Goal: Obtain resource: Download file/media

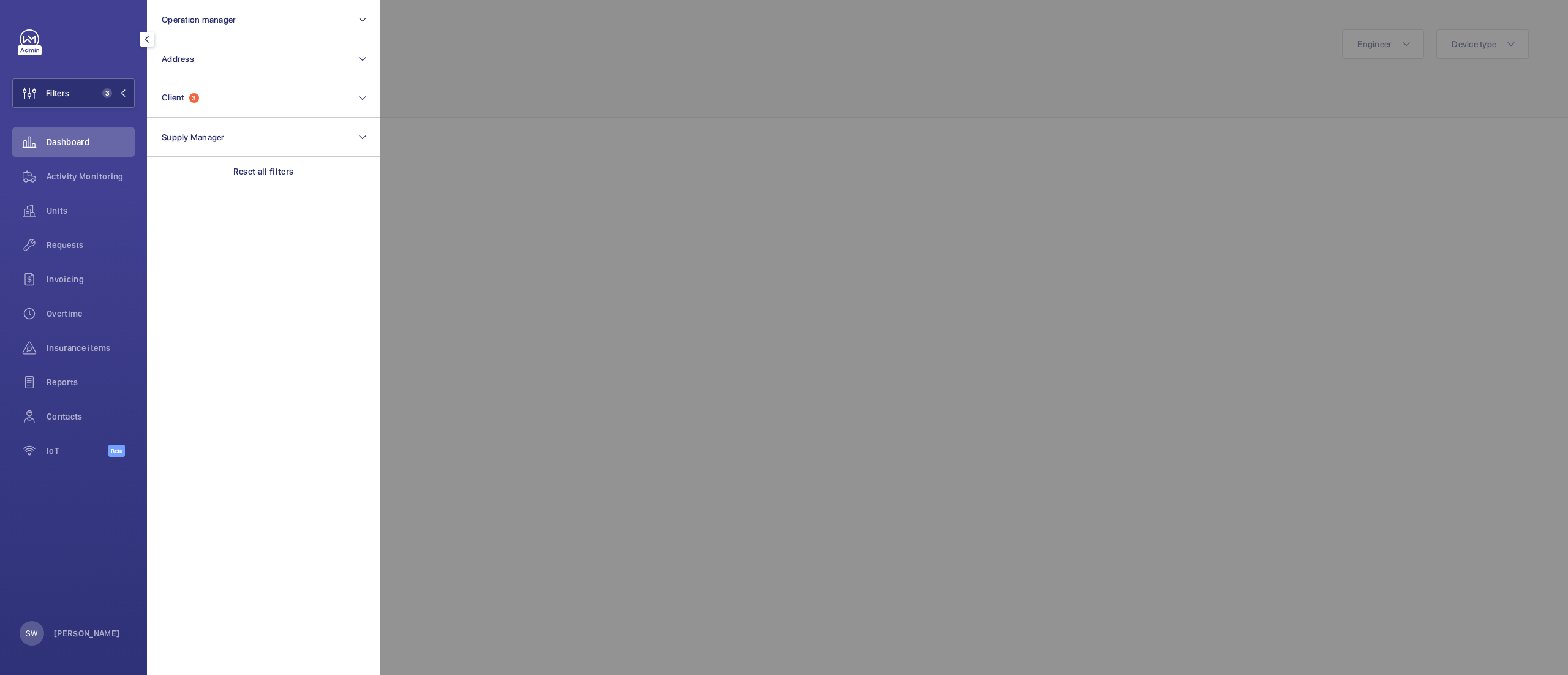
scroll to position [263, 0]
click at [91, 206] on span "Units" at bounding box center [91, 211] width 88 height 12
click at [939, 111] on div at bounding box center [1163, 338] width 1568 height 675
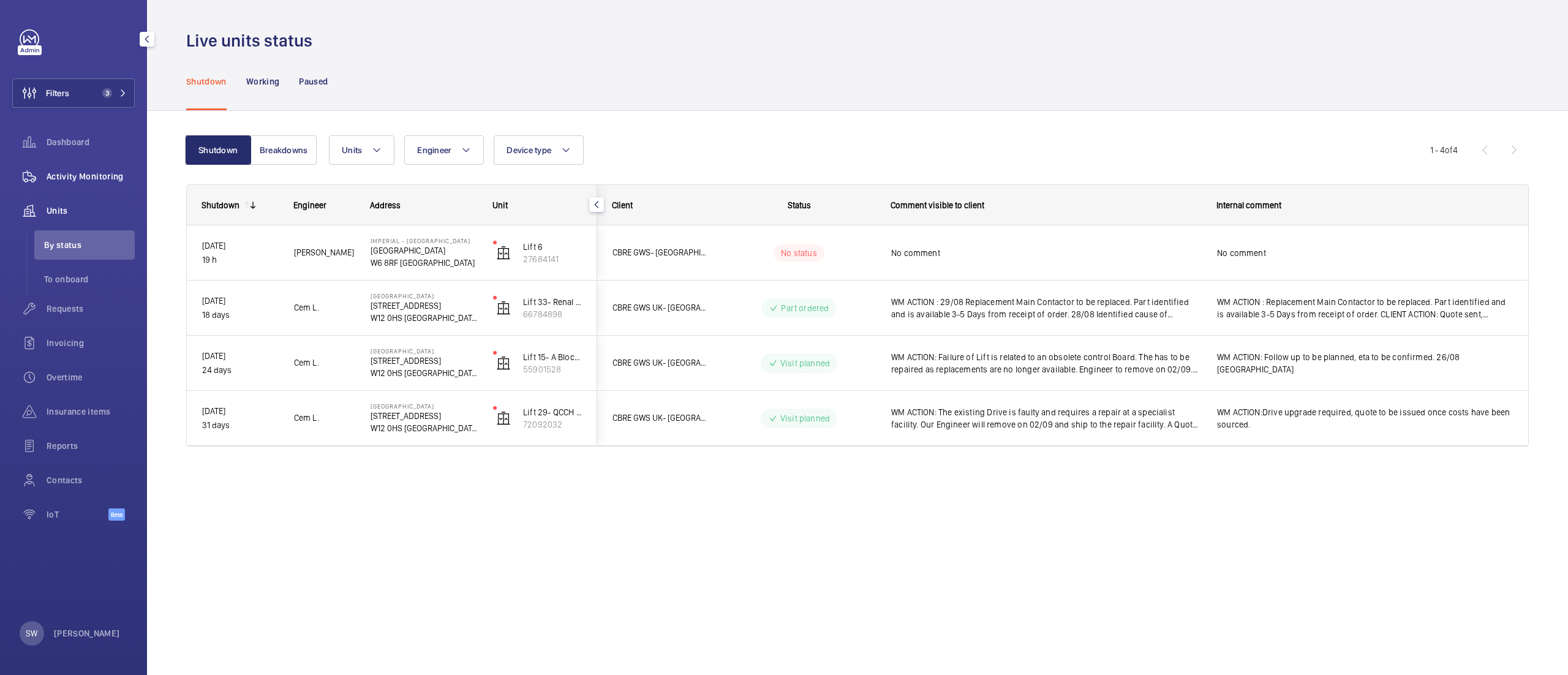
click at [99, 171] on span "Activity Monitoring" at bounding box center [91, 176] width 88 height 12
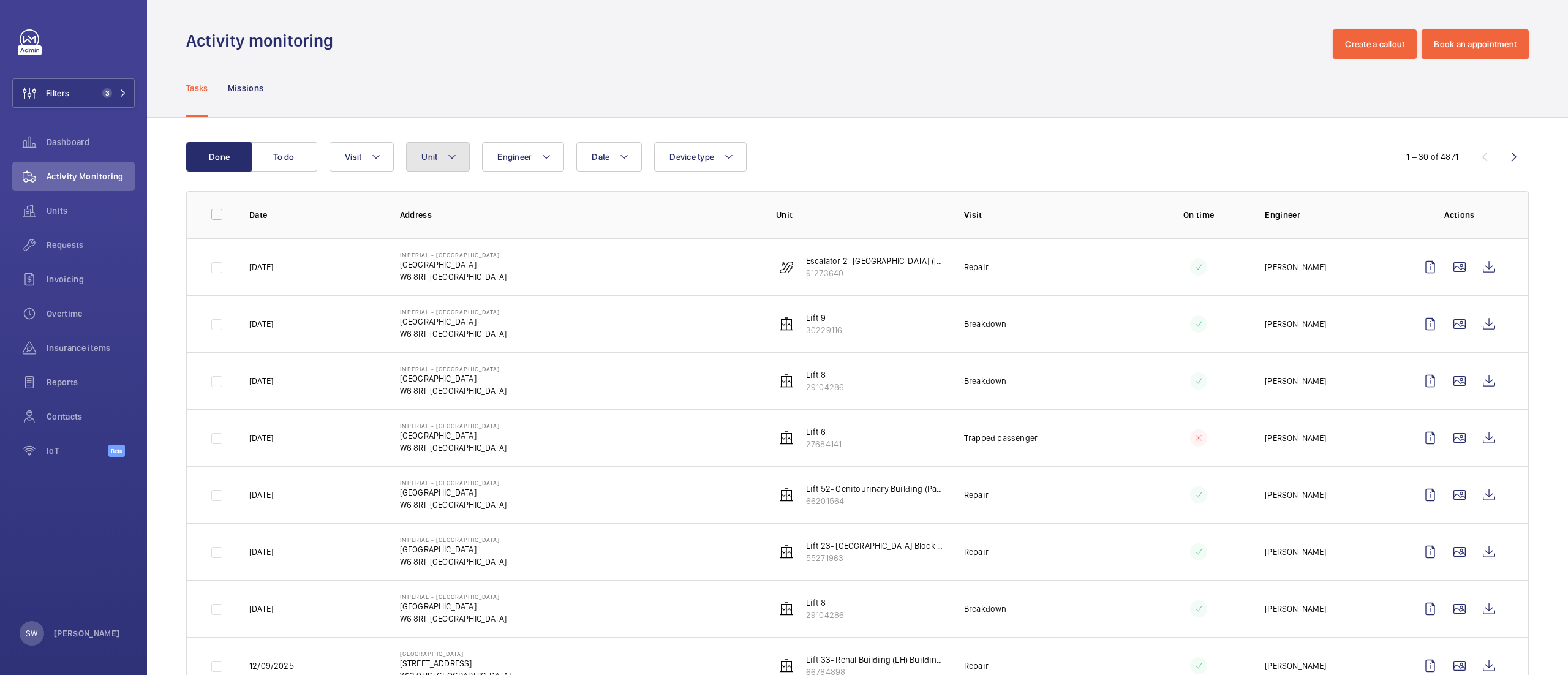
click at [418, 159] on button "Unit" at bounding box center [437, 157] width 63 height 29
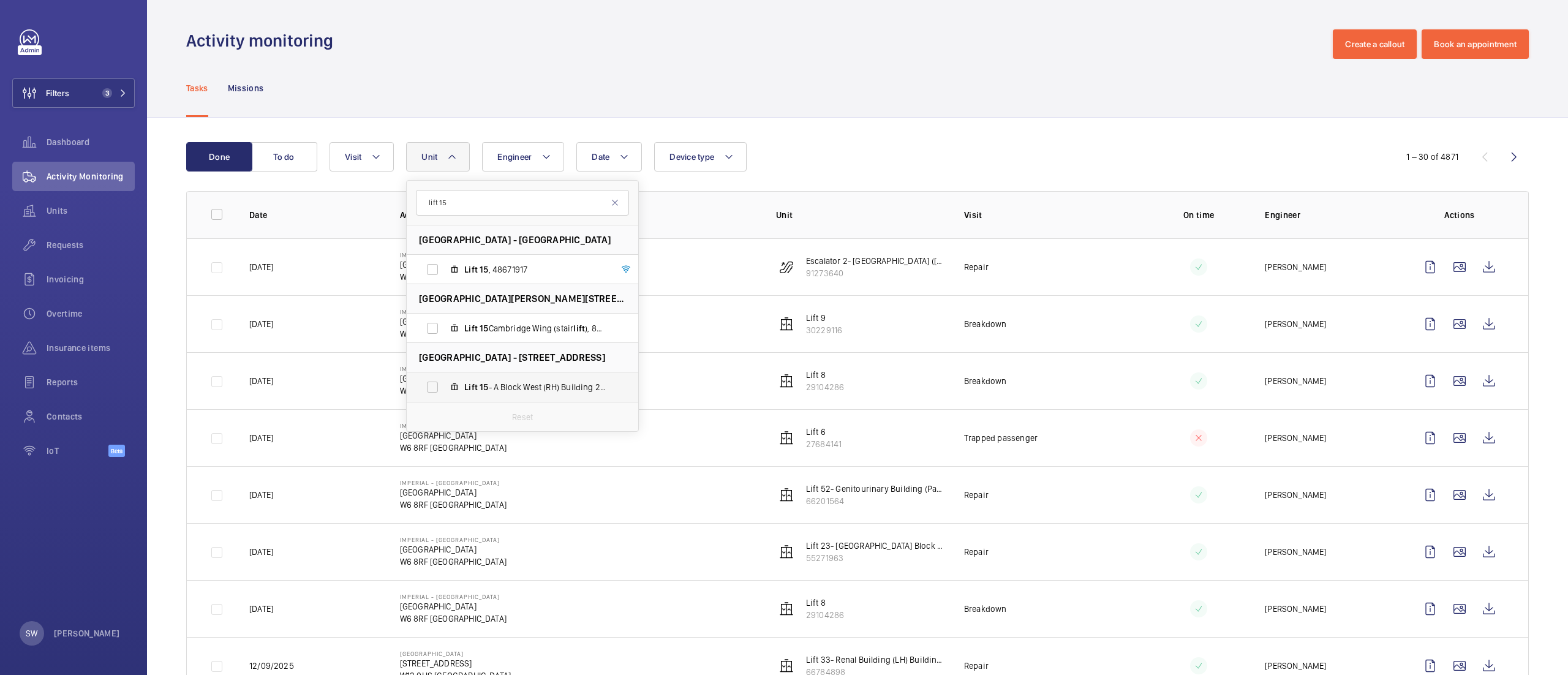
type input "lift 15"
click at [508, 379] on label "Lift 15 - A Block West (RH) Building 201, 5590 15 28" at bounding box center [513, 387] width 212 height 29
click at [444, 379] on input "Lift 15 - A Block West (RH) Building 201, 5590 15 28" at bounding box center [433, 387] width 25 height 25
checkbox input "true"
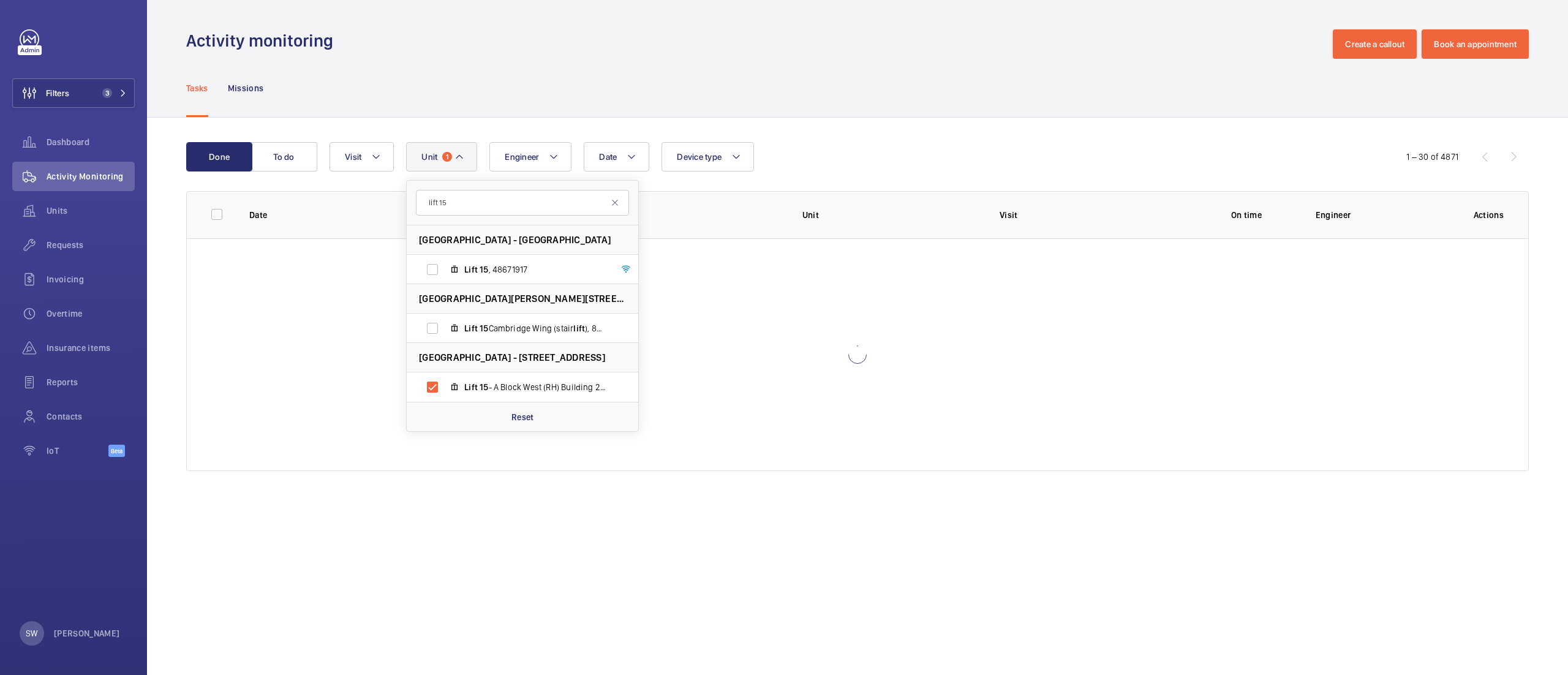
click at [1057, 129] on div "Done To do Date Engineer Unit 1 lift 15 [GEOGRAPHIC_DATA] - [GEOGRAPHIC_DATA][P…" at bounding box center [857, 309] width 1421 height 382
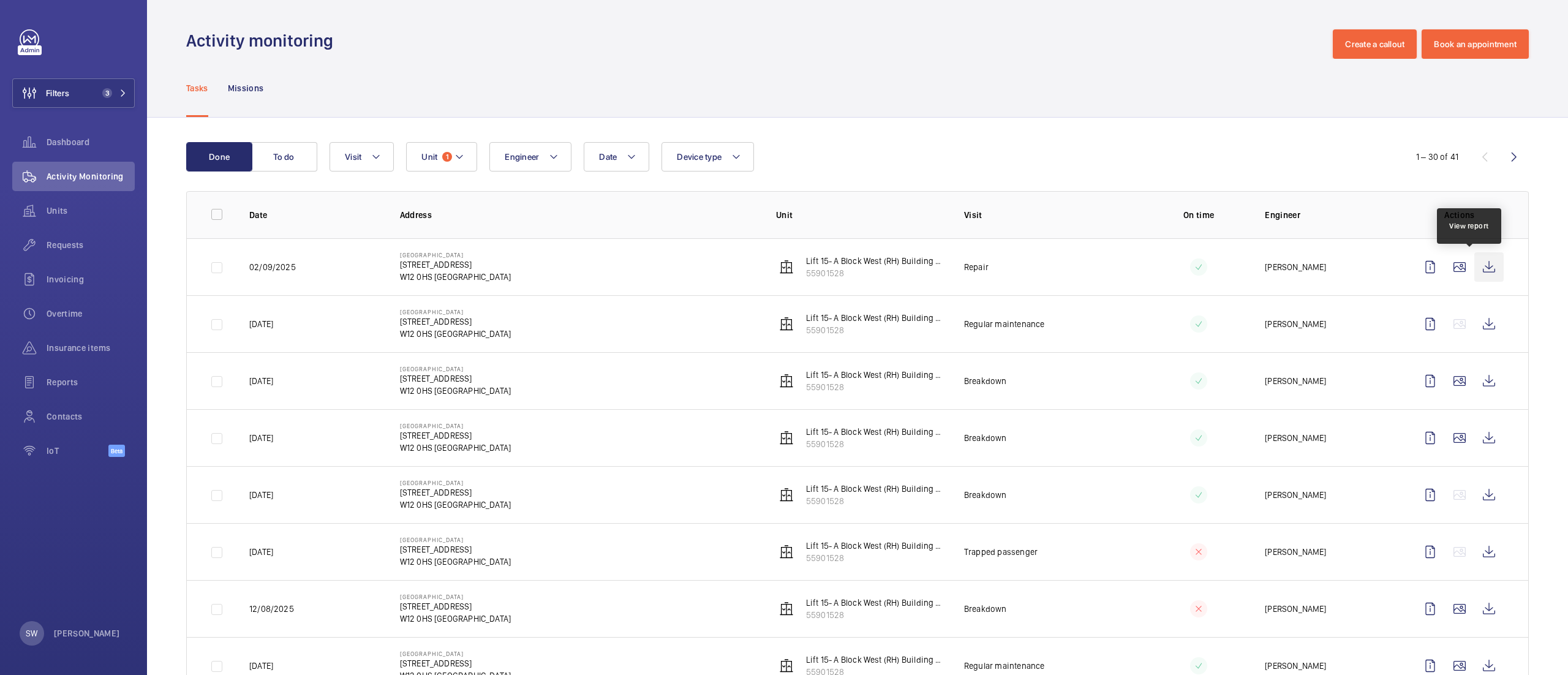
click at [1474, 271] on wm-front-icon-button at bounding box center [1489, 267] width 29 height 29
click at [81, 218] on div "Units" at bounding box center [74, 211] width 122 height 29
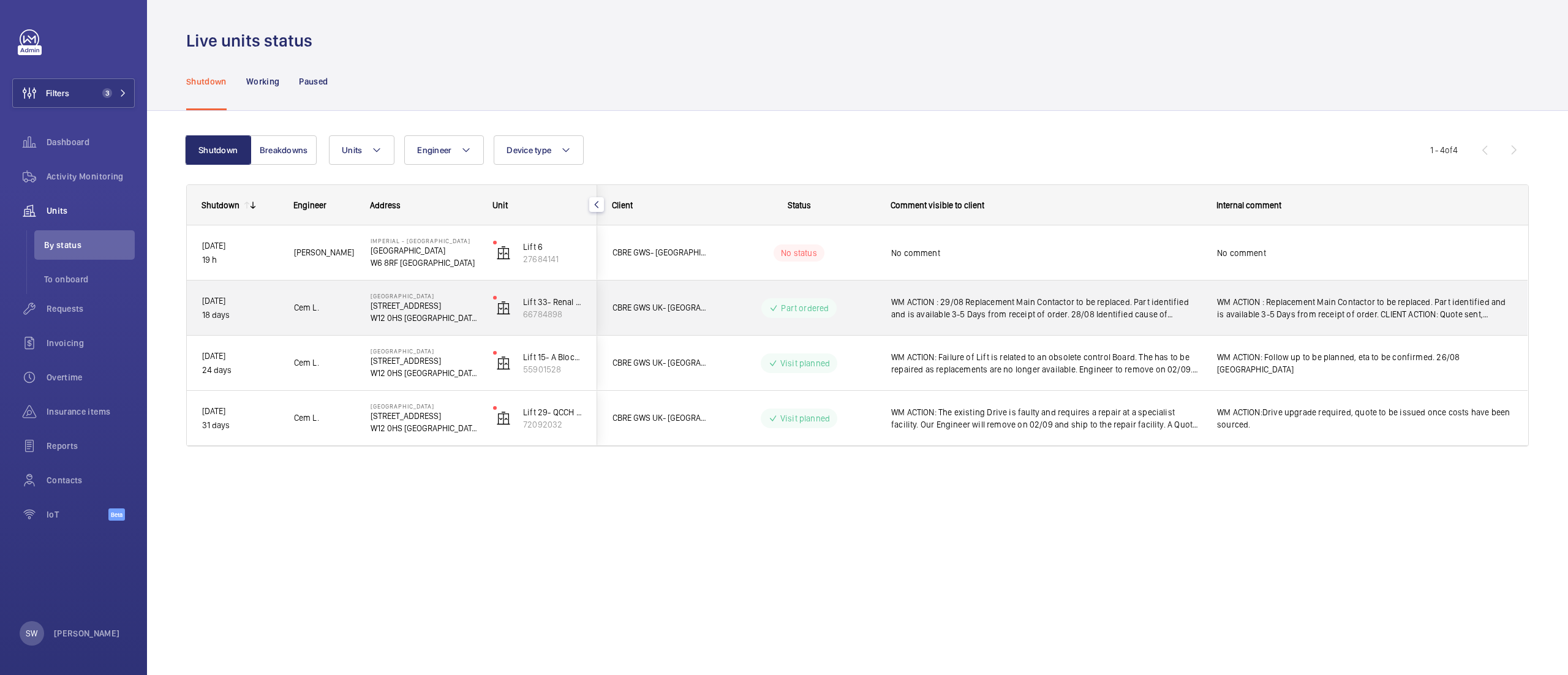
click at [1288, 289] on div "WM ACTION : Replacement Main Contactor to be replaced. Part identified and is a…" at bounding box center [1364, 308] width 324 height 53
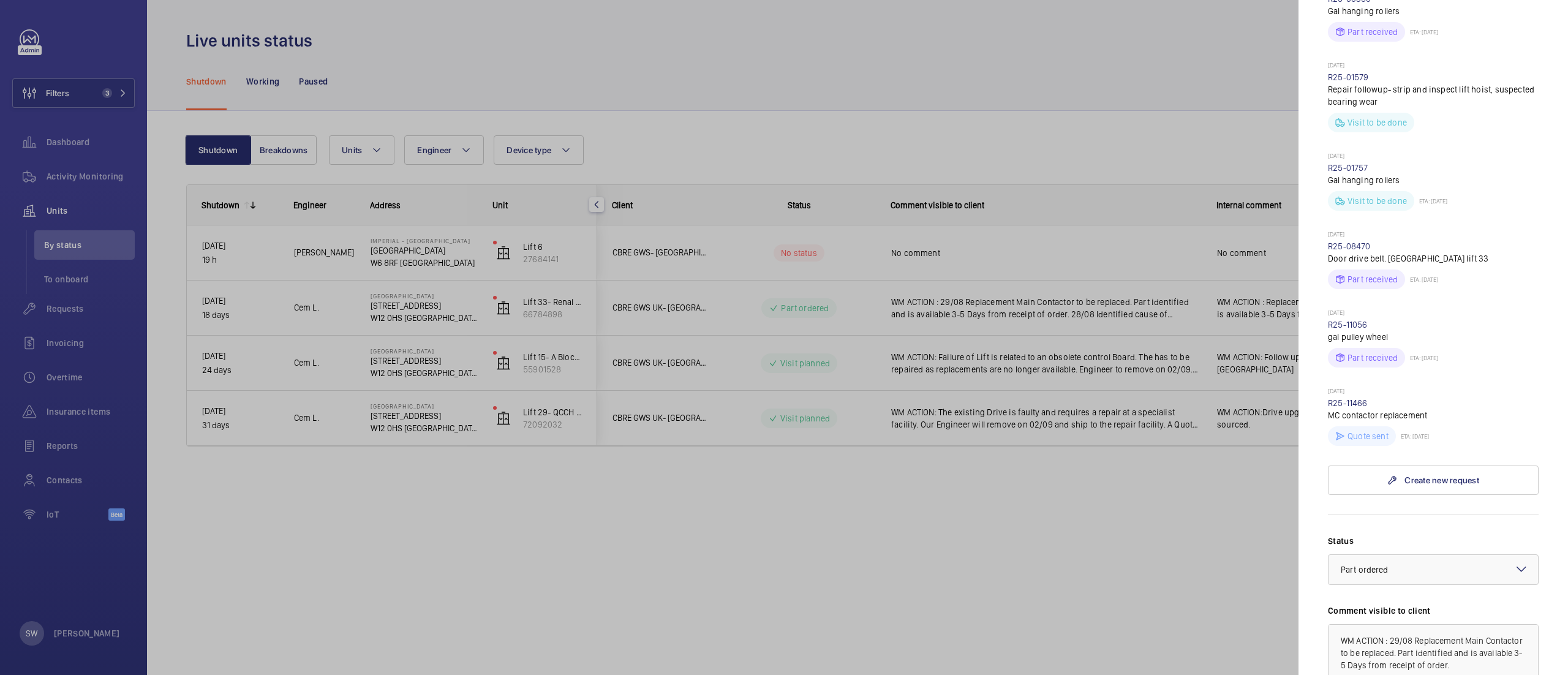
scroll to position [594, 0]
click at [1336, 394] on link "R25-11466" at bounding box center [1347, 399] width 39 height 10
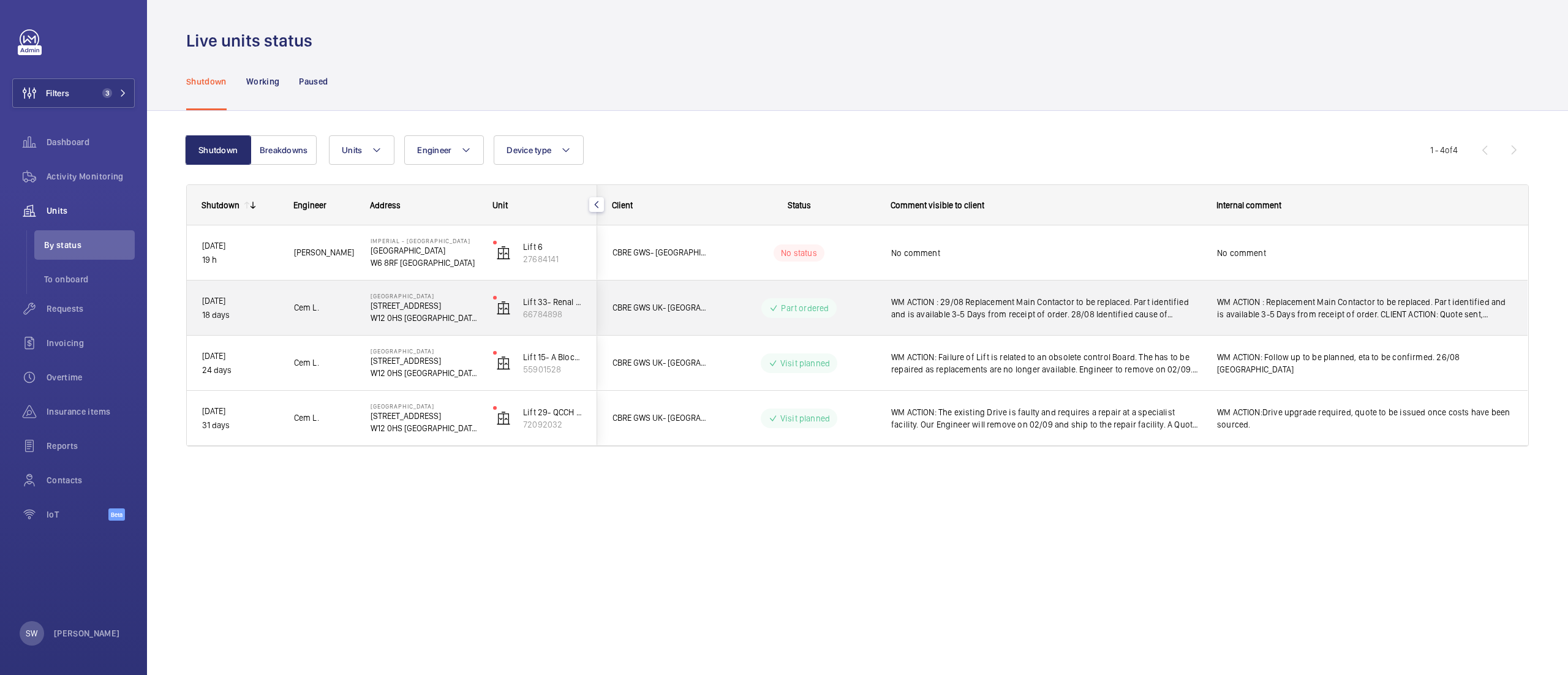
click at [1030, 296] on span "WM ACTION : 29/08 Replacement Main Contactor to be replaced. Part identified an…" at bounding box center [1046, 308] width 310 height 25
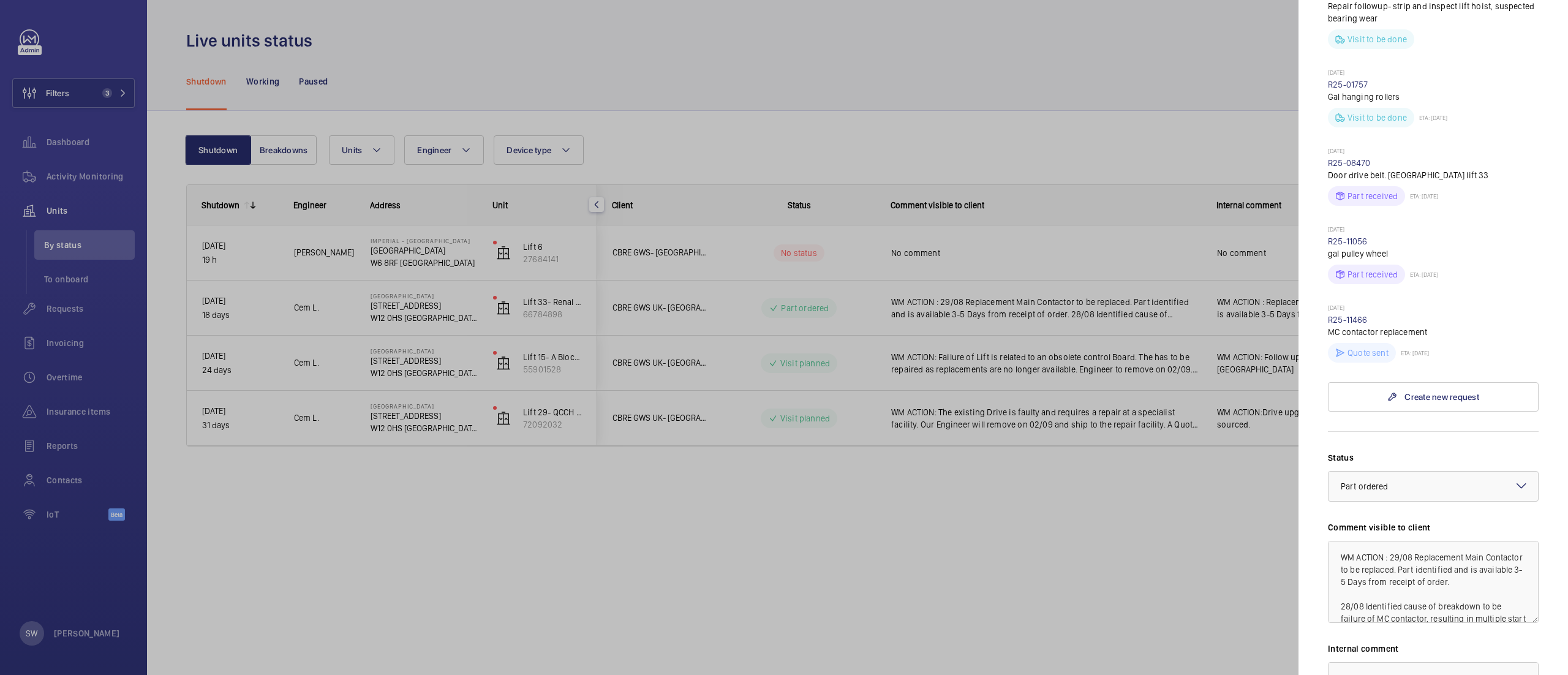
scroll to position [690, 0]
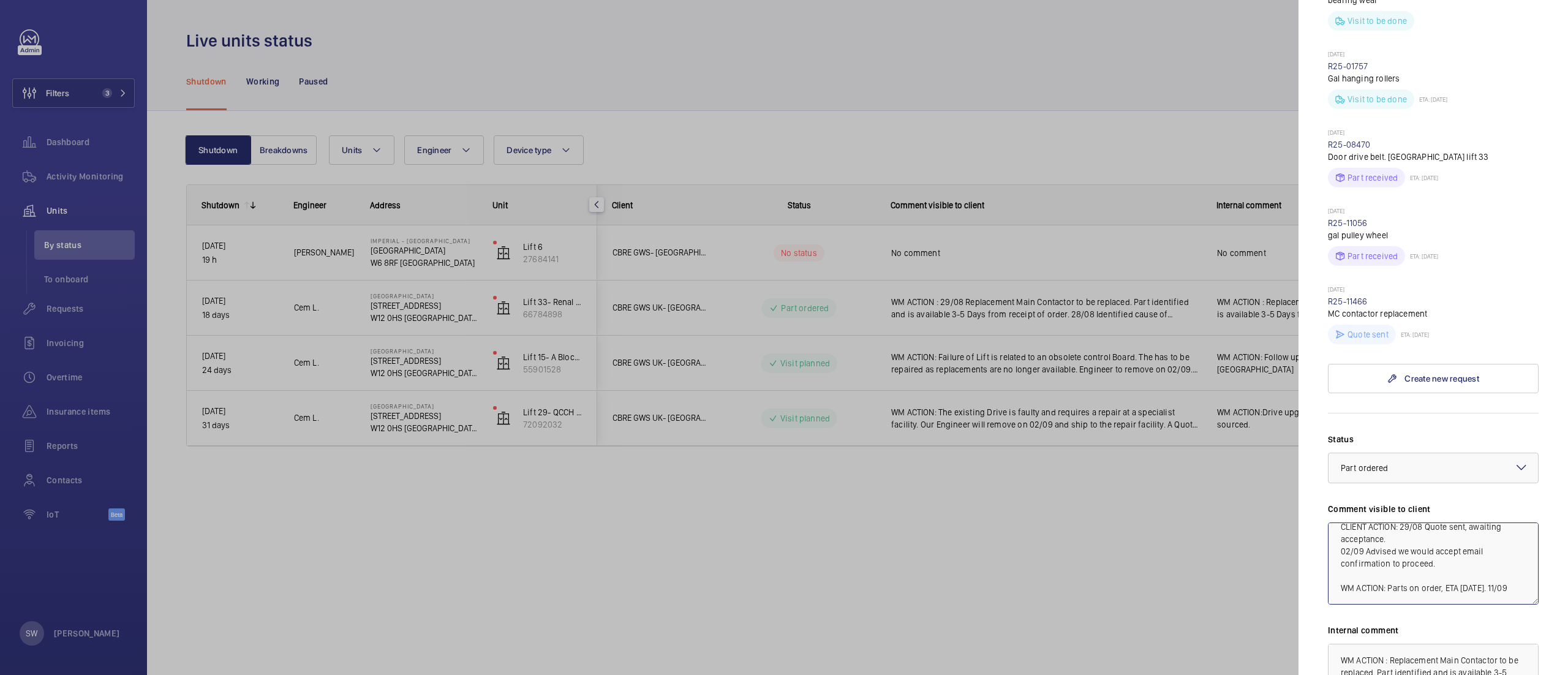
drag, startPoint x: 1388, startPoint y: 529, endPoint x: 1470, endPoint y: 591, distance: 102.8
click at [1470, 591] on textarea "WM ACTION : 29/08 Replacement Main Contactor to be replaced. Part identified an…" at bounding box center [1433, 564] width 211 height 82
click at [1432, 585] on textarea "WM ACTION : 29/08 Replacement Main Contactor to be replaced. Part identified an…" at bounding box center [1433, 564] width 211 height 82
click at [1379, 584] on textarea "WM ACTION : 29/08 Replacement Main Contactor to be replaced. Part identified an…" at bounding box center [1433, 564] width 211 height 82
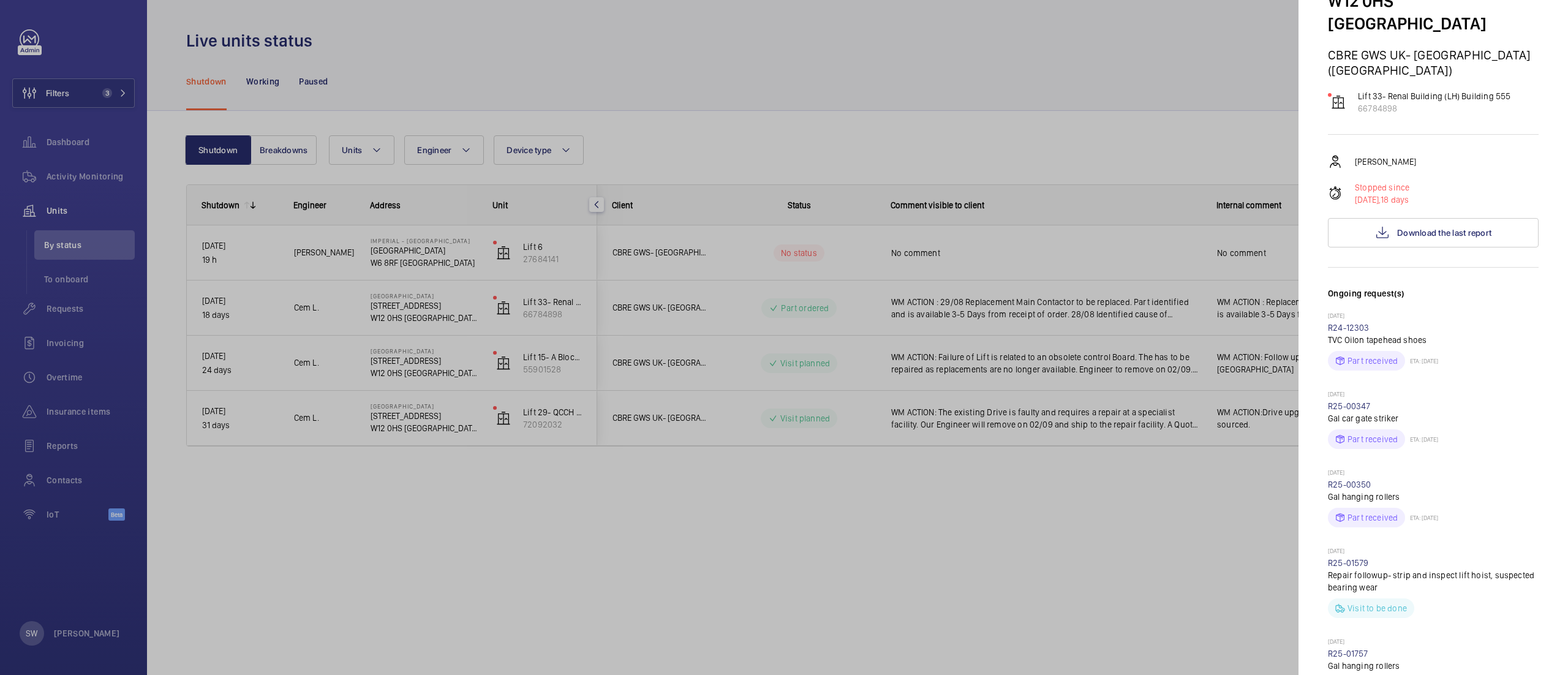
scroll to position [98, 0]
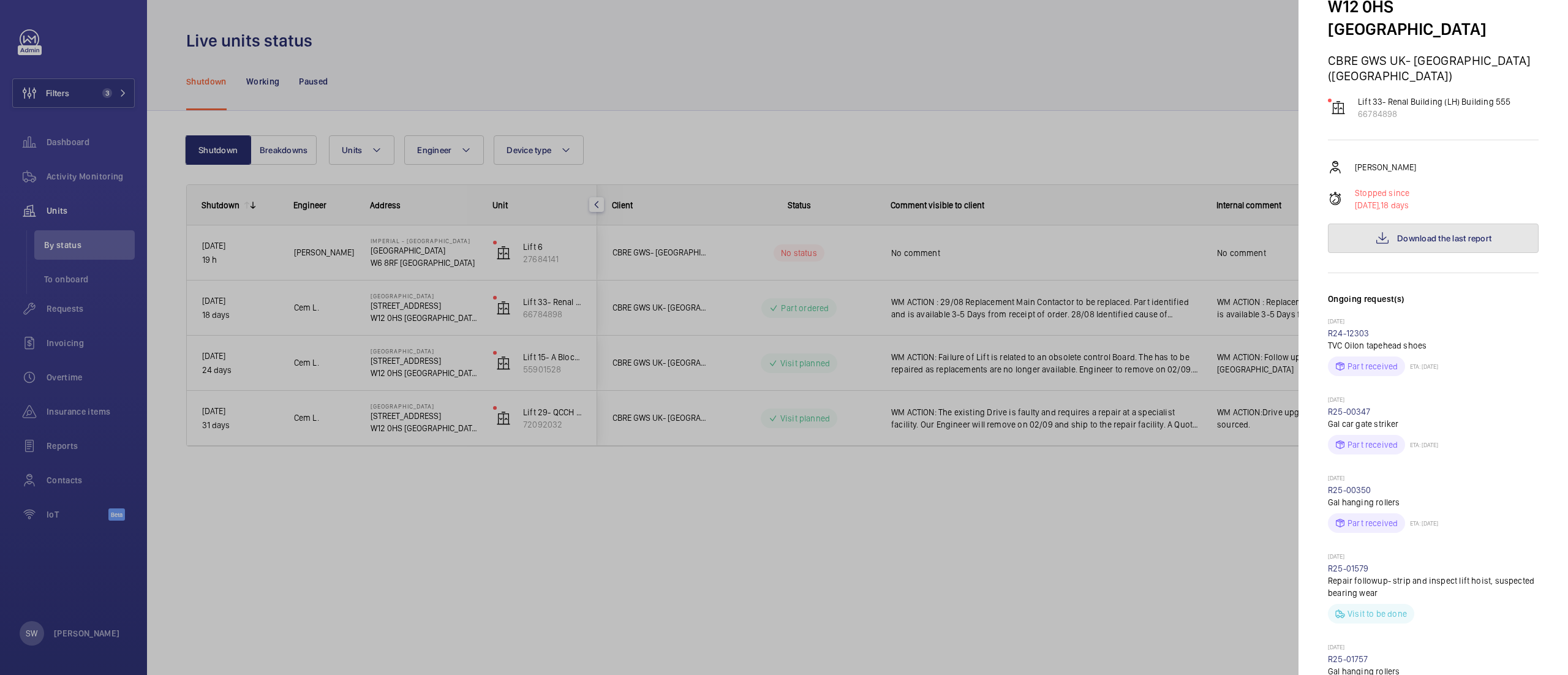
click at [1431, 225] on button "Download the last report" at bounding box center [1433, 238] width 211 height 29
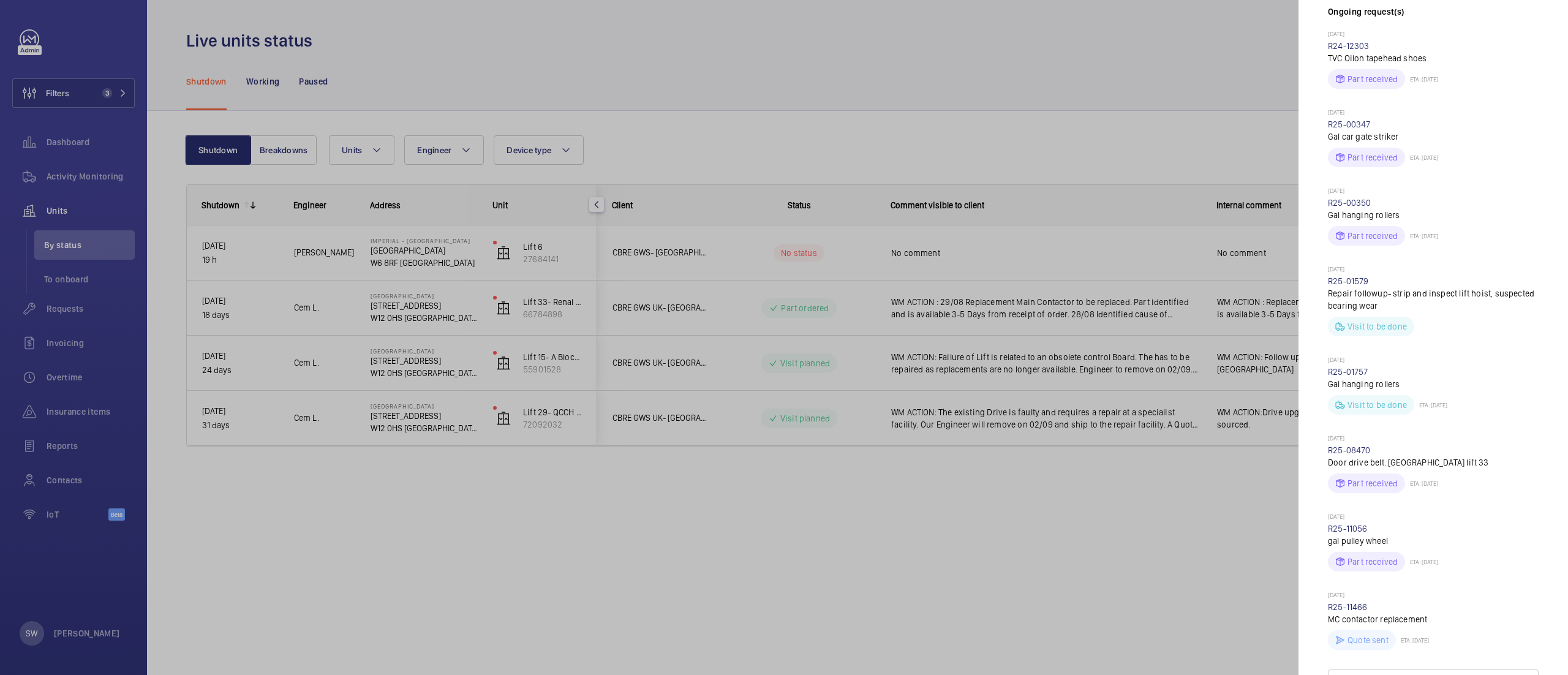
scroll to position [387, 0]
click at [647, 547] on div at bounding box center [784, 338] width 1568 height 675
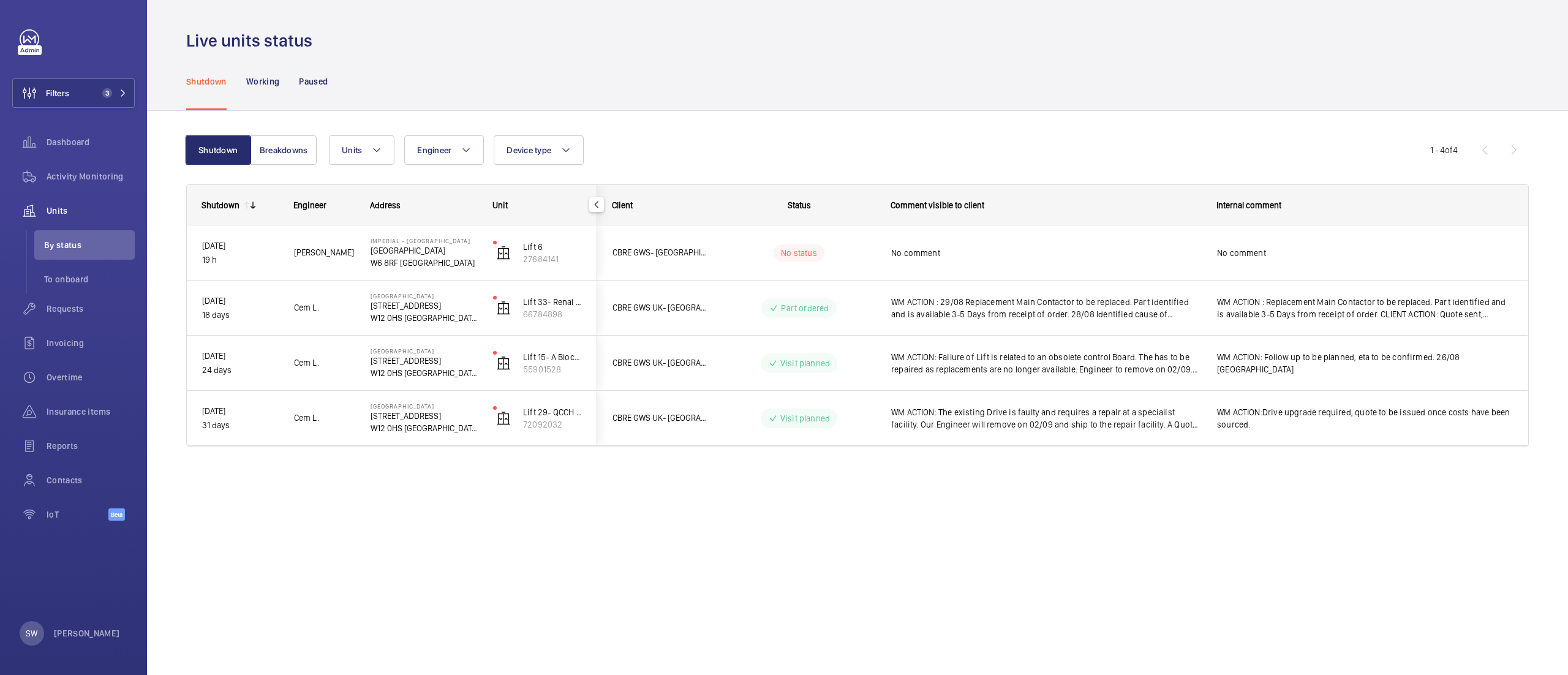
scroll to position [0, 0]
click at [97, 308] on span "Requests" at bounding box center [91, 309] width 88 height 12
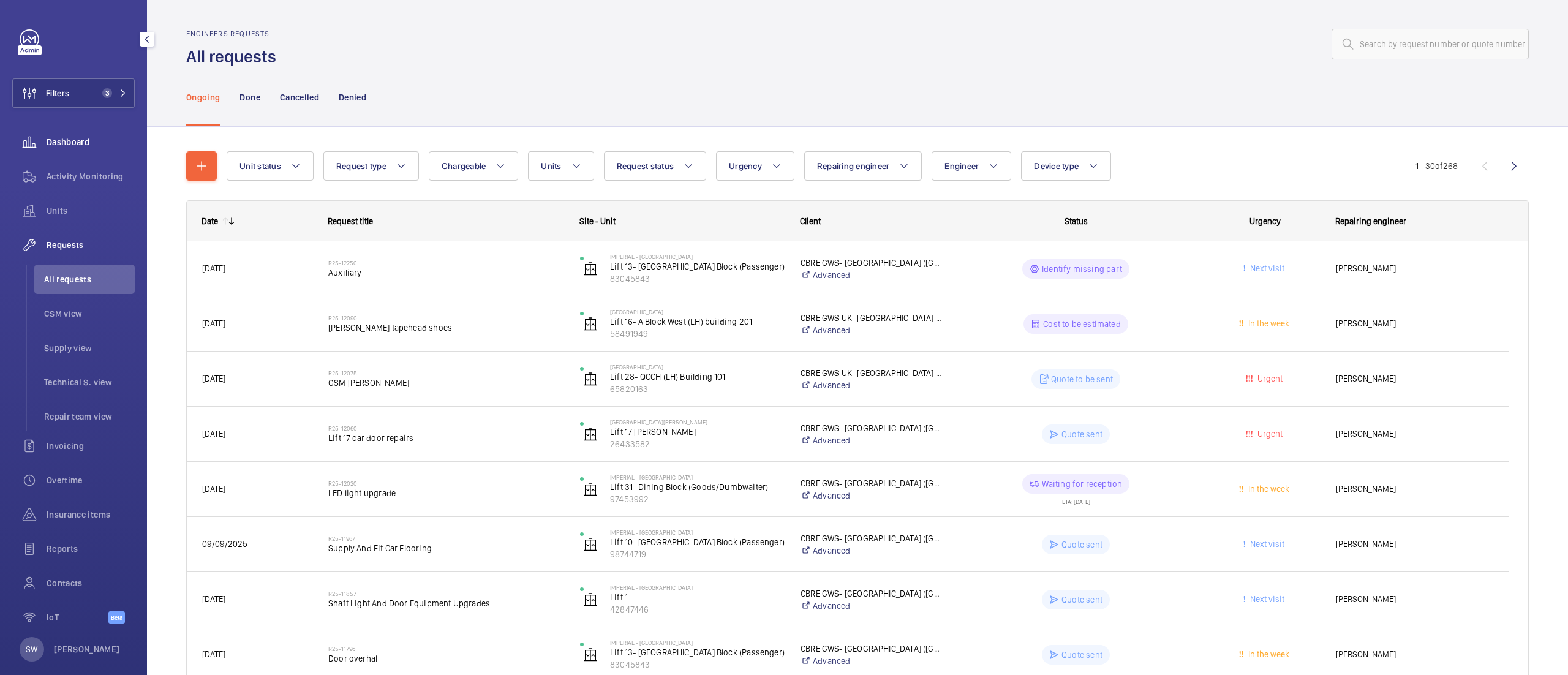
click at [82, 137] on span "Dashboard" at bounding box center [91, 142] width 88 height 12
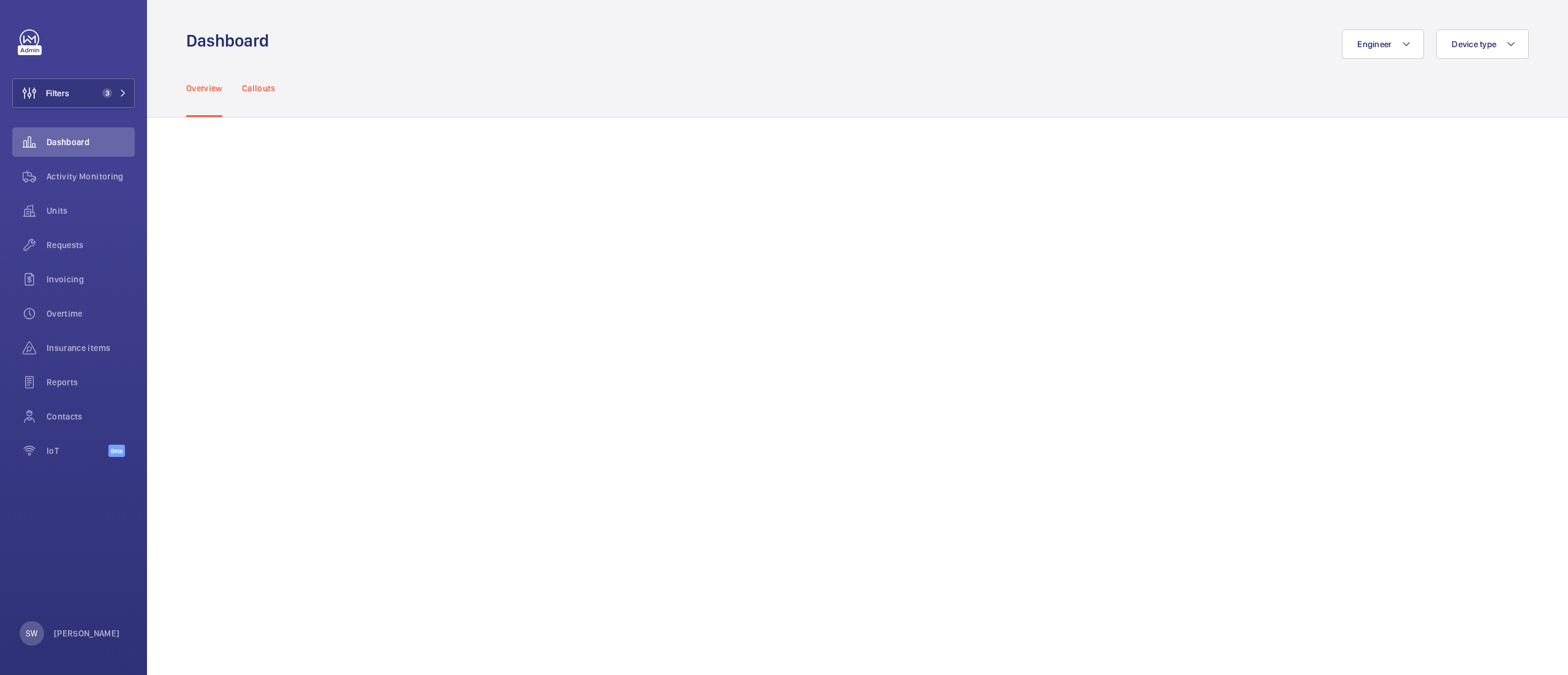
click at [257, 91] on p "Callouts" at bounding box center [259, 88] width 34 height 12
